Goal: Task Accomplishment & Management: Manage account settings

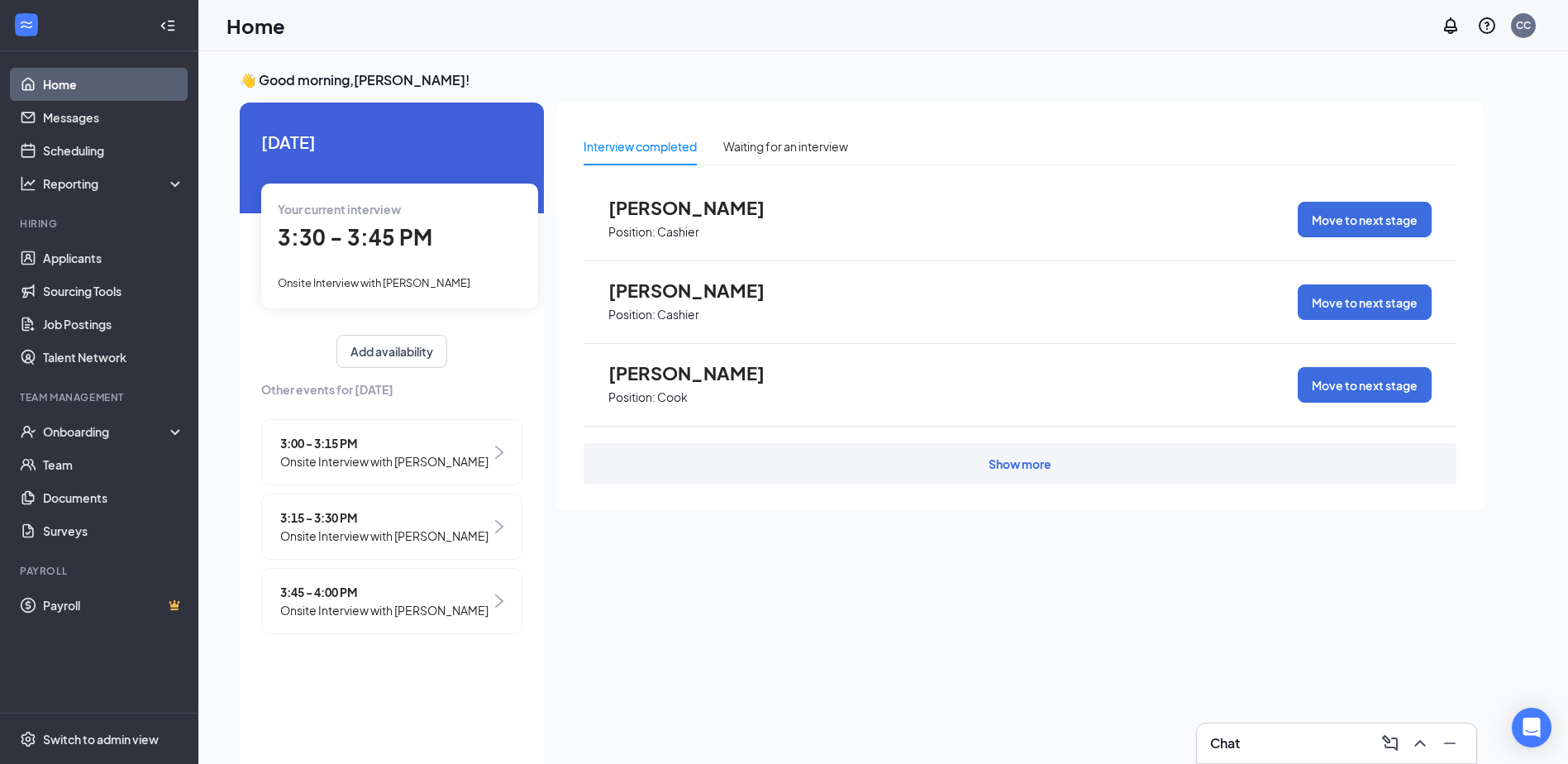
click at [432, 619] on span "Onsite Interview with [PERSON_NAME]" at bounding box center [385, 609] width 208 height 18
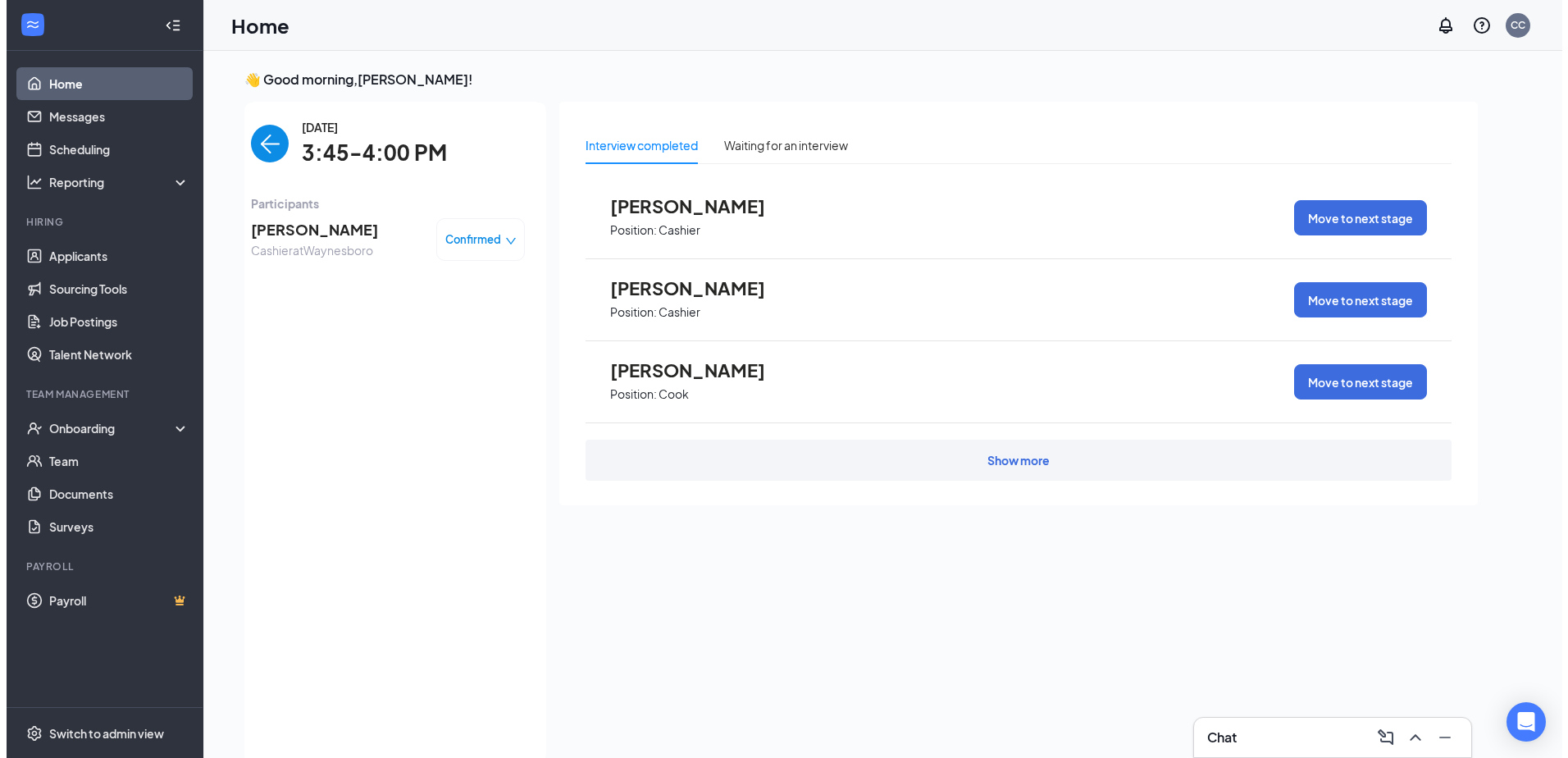
scroll to position [7, 0]
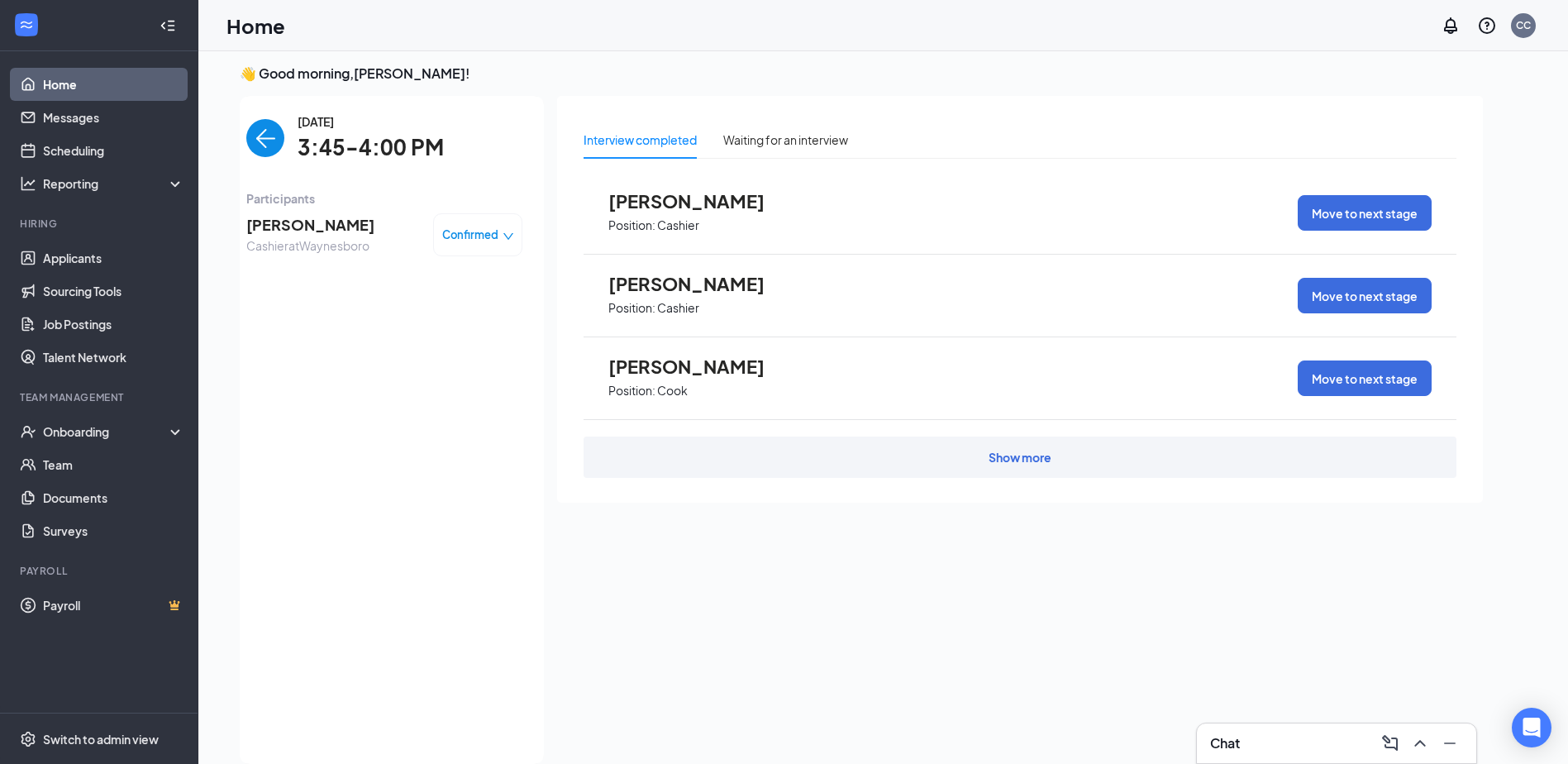
click at [500, 236] on div "Confirmed" at bounding box center [478, 235] width 72 height 17
click at [347, 217] on span "[PERSON_NAME]" at bounding box center [310, 224] width 128 height 23
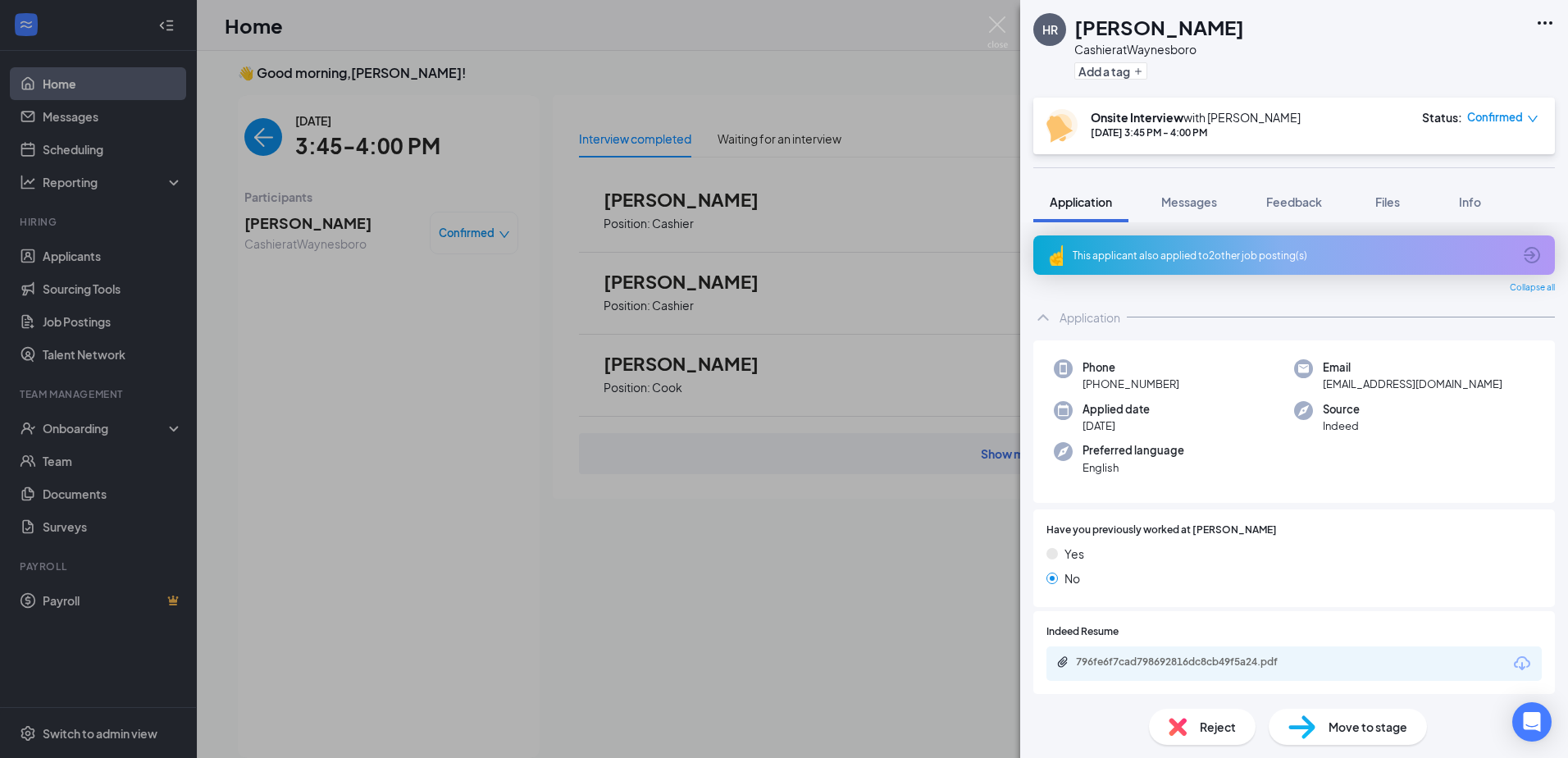
click at [1549, 21] on icon "Ellipses" at bounding box center [1544, 23] width 20 height 20
click at [1526, 52] on link "View full application" at bounding box center [1456, 60] width 177 height 17
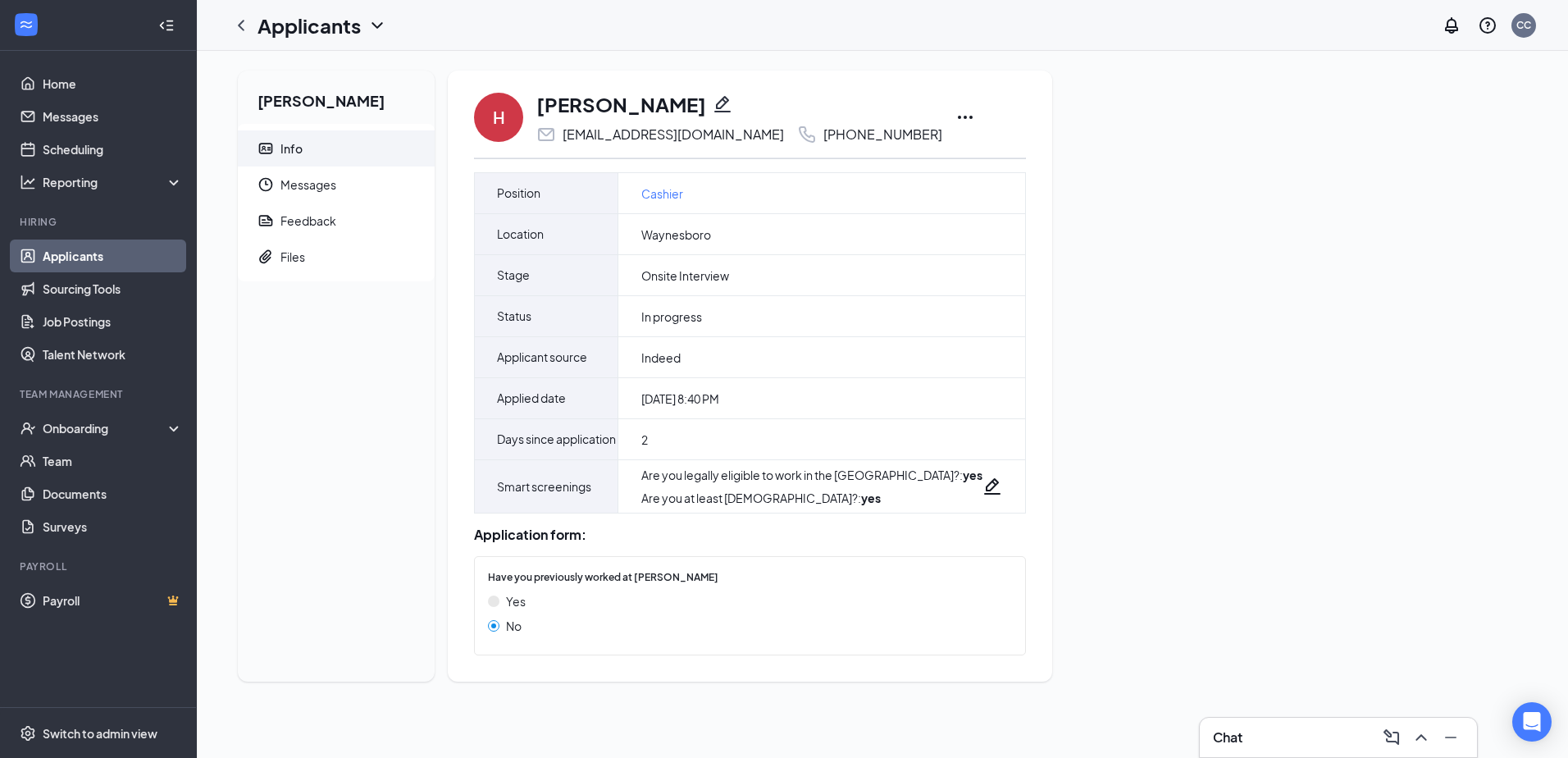
click at [975, 114] on icon "Ellipses" at bounding box center [965, 117] width 20 height 20
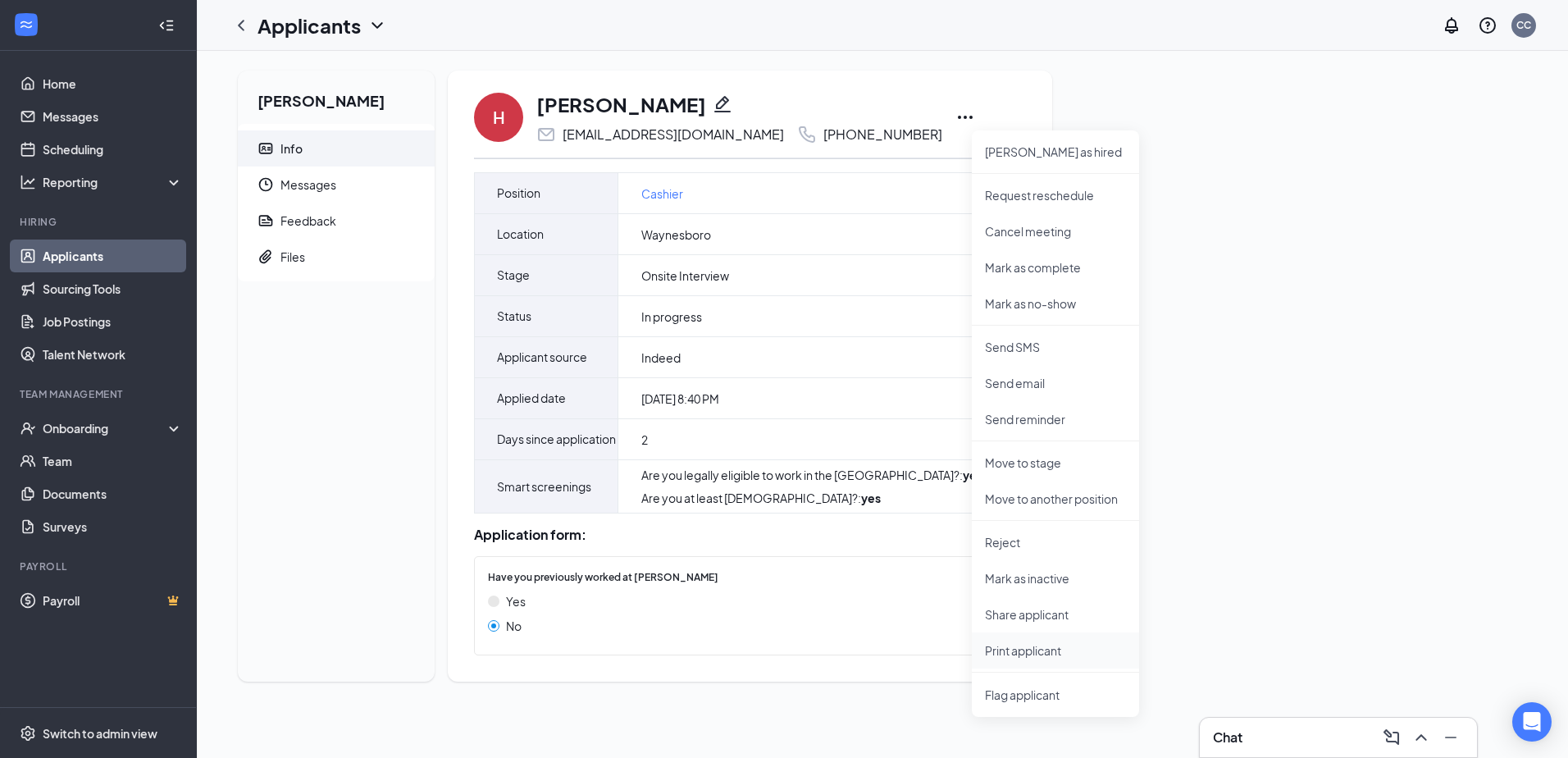
click at [1008, 656] on p "Print applicant" at bounding box center [1055, 650] width 141 height 17
